Goal: Task Accomplishment & Management: Manage account settings

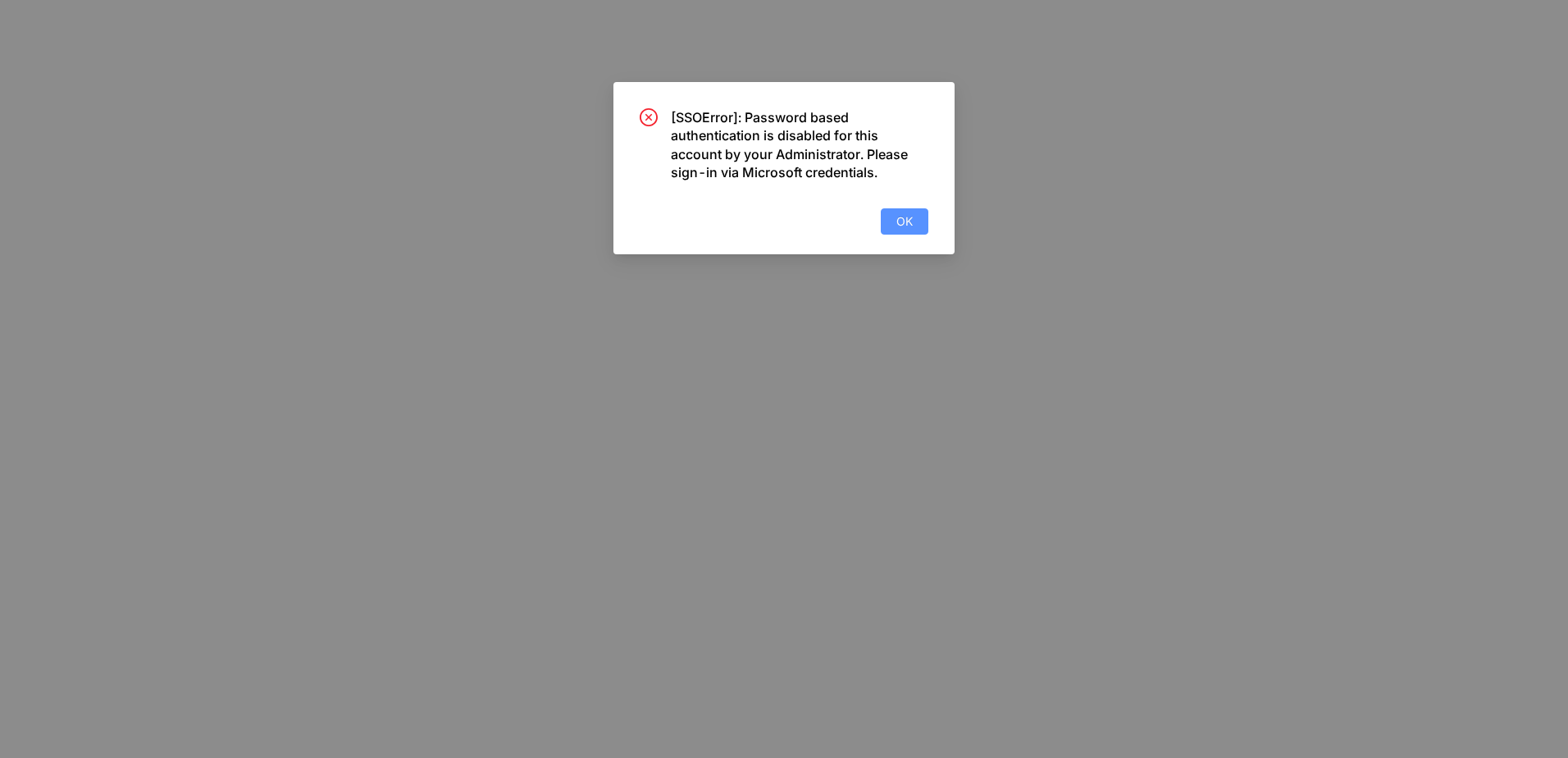
click at [901, 220] on span "OK" at bounding box center [905, 221] width 16 height 18
